Goal: Task Accomplishment & Management: Use online tool/utility

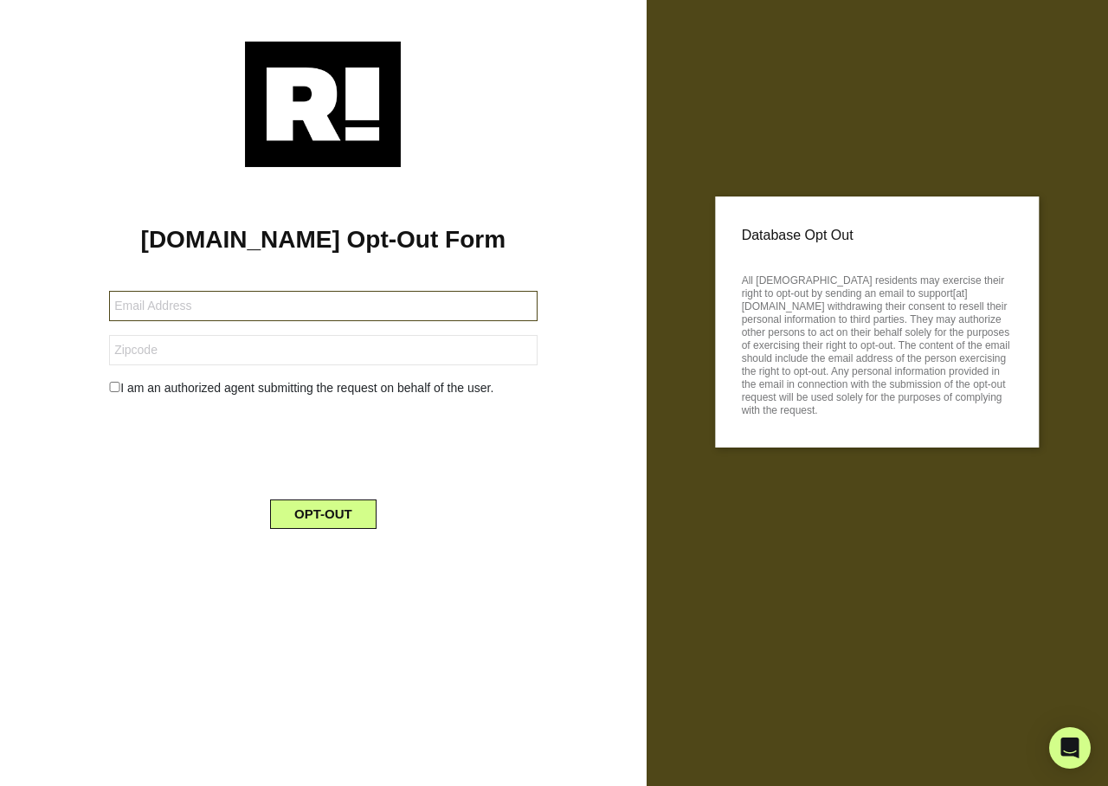
type input "chabot5@msn.com"
type input "97304"
type input "[EMAIL_ADDRESS][DOMAIN_NAME]"
type input "27858"
